Goal: Transaction & Acquisition: Download file/media

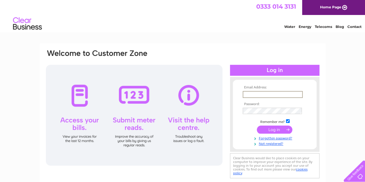
click at [264, 93] on input "text" at bounding box center [273, 94] width 60 height 7
click at [256, 93] on input "text" at bounding box center [273, 94] width 60 height 7
type input "kate@macdonaldproperties.co.uk"
click at [275, 95] on input "text" at bounding box center [273, 94] width 60 height 7
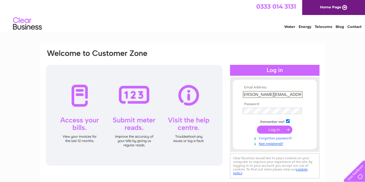
type input "[PERSON_NAME][EMAIL_ADDRESS][DOMAIN_NAME]"
click at [268, 139] on link "Forgotten password?" at bounding box center [275, 137] width 65 height 5
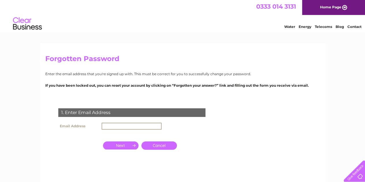
click at [136, 123] on input "text" at bounding box center [132, 126] width 60 height 7
type input "kate@macdonaldproperties.co.uk"
click at [129, 145] on input "button" at bounding box center [120, 145] width 35 height 8
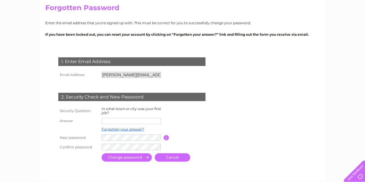
scroll to position [51, 0]
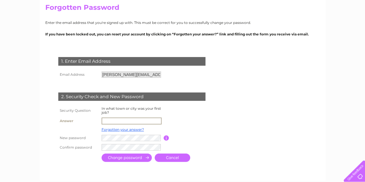
click at [127, 120] on input "text" at bounding box center [132, 121] width 60 height 7
type input "Canterbury"
click at [102, 154] on input "submit" at bounding box center [127, 158] width 50 height 8
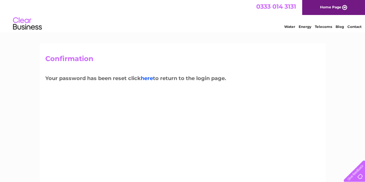
click at [315, 29] on link "here" at bounding box center [323, 26] width 17 height 6
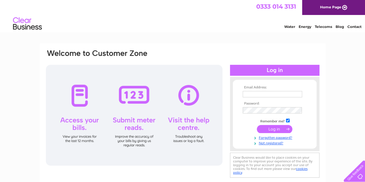
type input "[PERSON_NAME][EMAIL_ADDRESS][DOMAIN_NAME]"
click at [275, 128] on input "submit" at bounding box center [274, 129] width 35 height 8
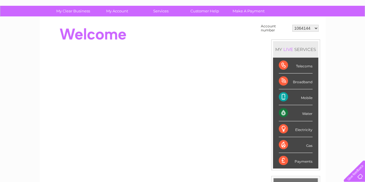
scroll to position [37, 0]
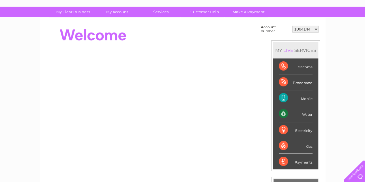
click at [282, 98] on div "Mobile" at bounding box center [296, 98] width 34 height 16
click at [309, 98] on div "Mobile" at bounding box center [296, 98] width 34 height 16
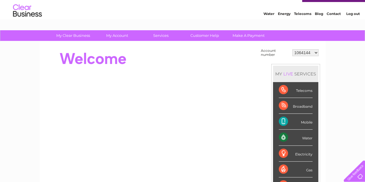
scroll to position [0, 0]
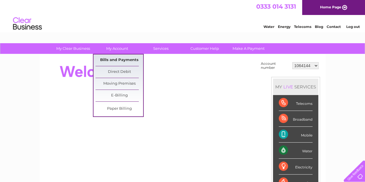
click at [123, 58] on link "Bills and Payments" at bounding box center [119, 61] width 48 height 12
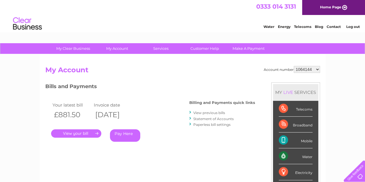
click at [82, 134] on link "." at bounding box center [76, 134] width 50 height 8
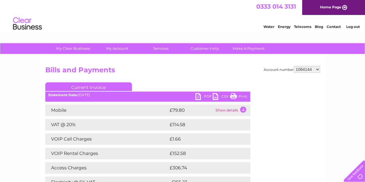
scroll to position [52, 0]
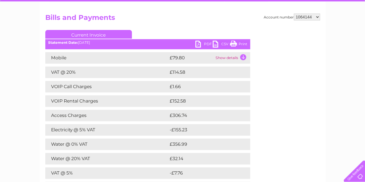
click at [239, 59] on td "Show details" at bounding box center [232, 58] width 36 height 12
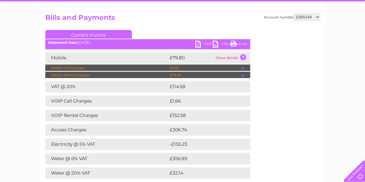
click at [242, 67] on td at bounding box center [245, 68] width 9 height 7
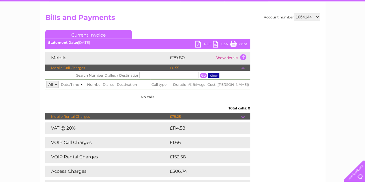
click at [164, 76] on input "text" at bounding box center [168, 75] width 59 height 6
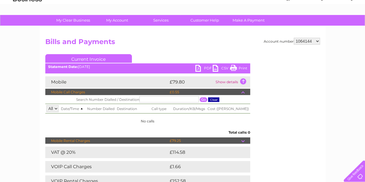
scroll to position [27, 0]
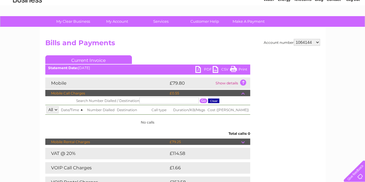
click at [213, 70] on link "CSV" at bounding box center [221, 70] width 17 height 8
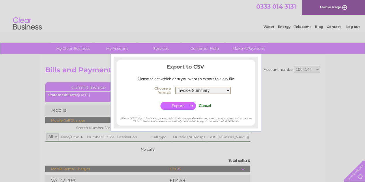
click at [214, 91] on select "Invoice Summary Mobile Call summary Service Charge Summary" at bounding box center [203, 90] width 56 height 7
select select "3"
click at [175, 87] on select "Invoice Summary Mobile Call summary Service Charge Summary" at bounding box center [203, 90] width 56 height 7
click at [186, 103] on input "button" at bounding box center [177, 106] width 35 height 8
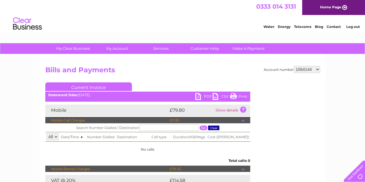
click at [202, 97] on link "PDF" at bounding box center [203, 97] width 17 height 8
click at [337, 30] on div "Water Energy Telecoms Blog Contact Log out" at bounding box center [308, 24] width 113 height 12
click at [87, 86] on link "Current Invoice" at bounding box center [88, 86] width 87 height 9
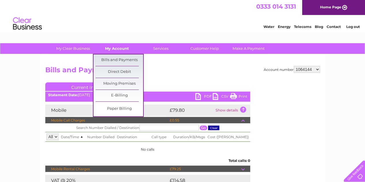
click at [112, 45] on link "My Account" at bounding box center [117, 48] width 48 height 11
